Goal: Find specific page/section: Find specific page/section

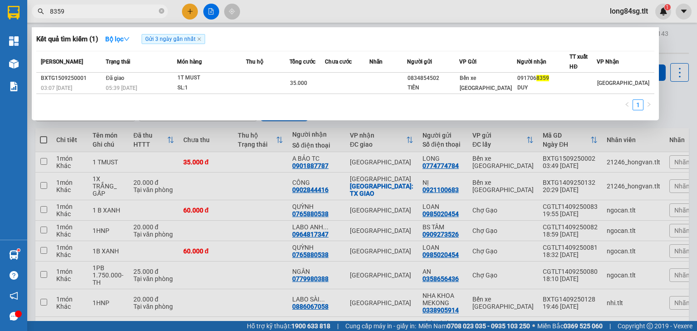
drag, startPoint x: 95, startPoint y: 181, endPoint x: 66, endPoint y: 117, distance: 69.9
click at [95, 180] on div at bounding box center [348, 165] width 697 height 331
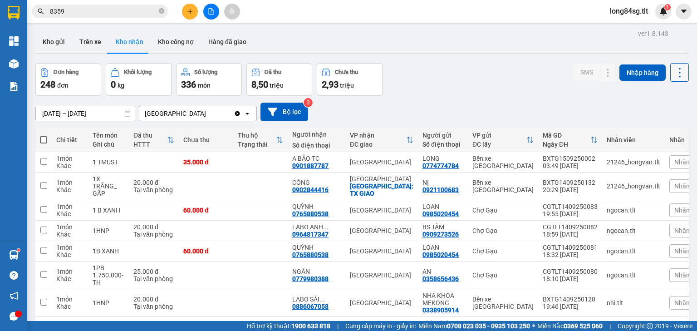
click at [675, 69] on icon at bounding box center [679, 72] width 13 height 13
click at [0, 50] on div "Tổng Quan" at bounding box center [13, 40] width 27 height 23
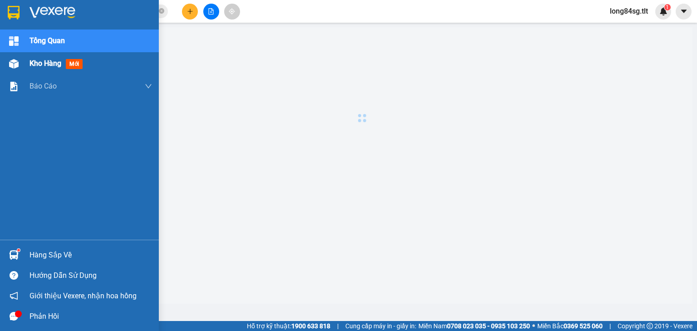
click at [25, 66] on div "Kho hàng mới" at bounding box center [79, 63] width 159 height 23
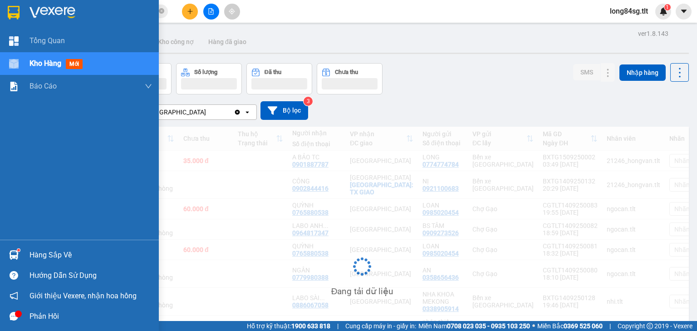
click at [67, 67] on span "mới" at bounding box center [74, 64] width 17 height 10
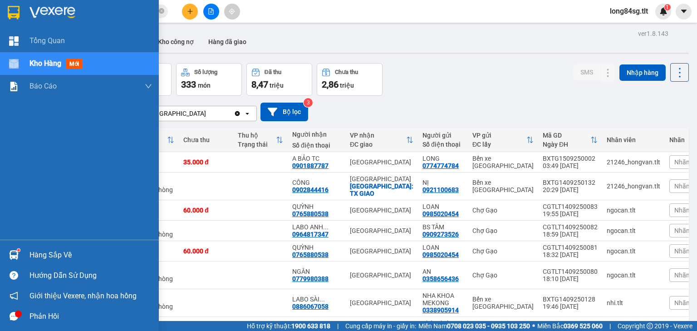
click at [59, 260] on div "Hàng sắp về" at bounding box center [90, 255] width 123 height 14
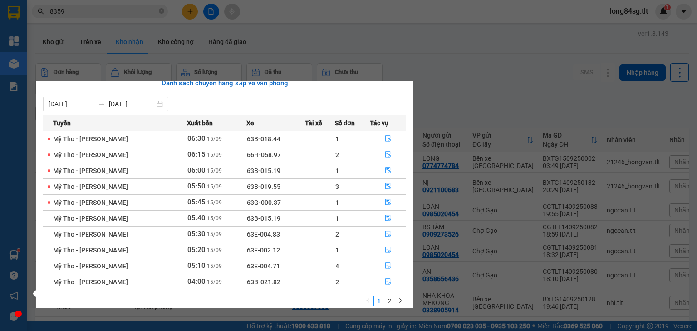
scroll to position [15, 0]
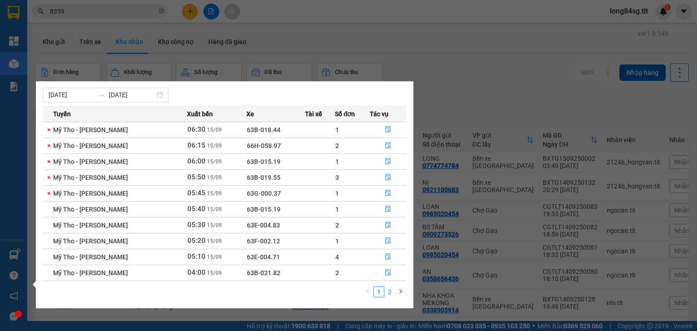
click at [389, 293] on link "2" at bounding box center [390, 292] width 10 height 10
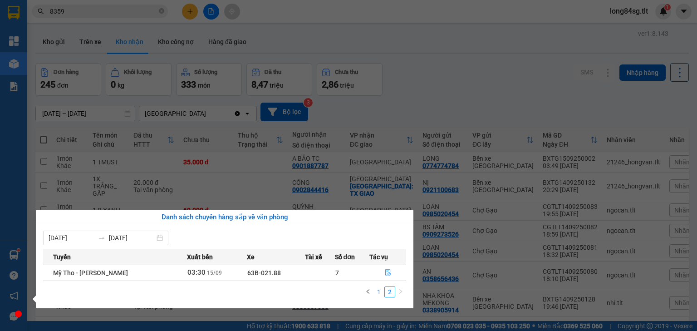
click at [379, 292] on link "1" at bounding box center [379, 292] width 10 height 10
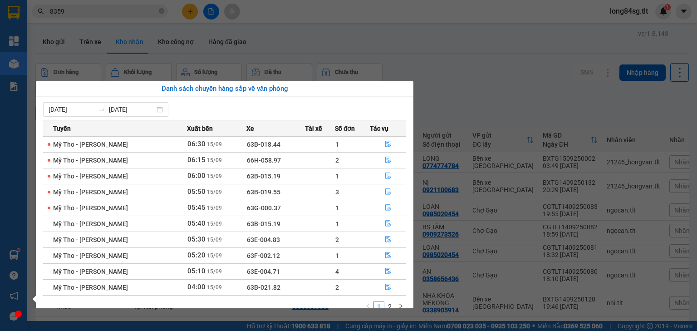
click at [568, 90] on section "Kết quả tìm kiếm ( 1 ) Bộ lọc Gửi 3 ngày gần nhất Mã ĐH Trạng thái Món hàng Thu…" at bounding box center [348, 165] width 697 height 331
